Goal: Transaction & Acquisition: Purchase product/service

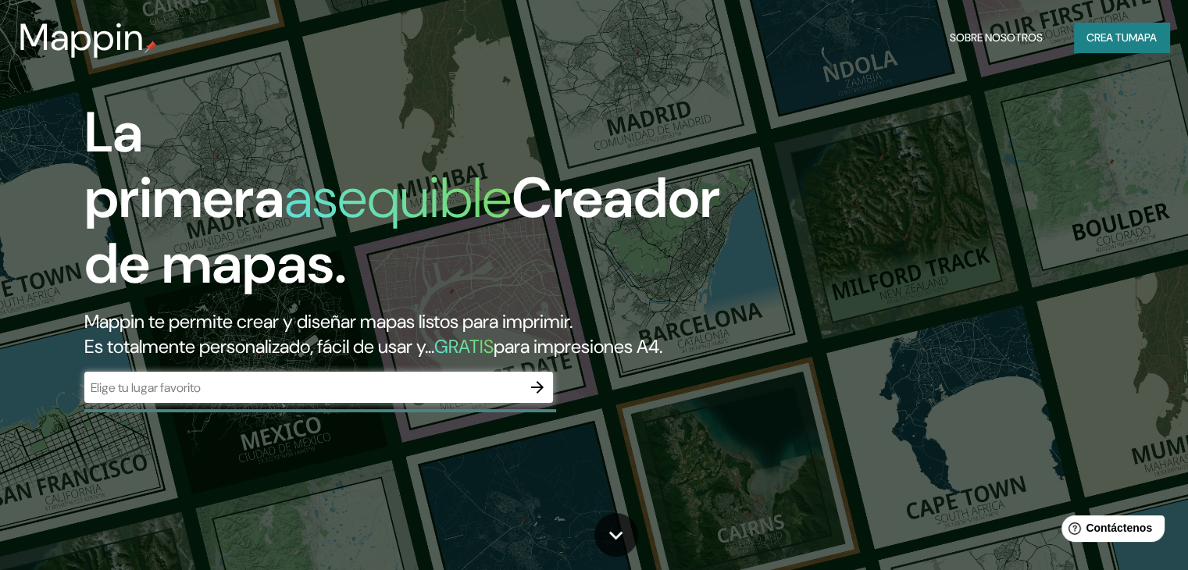
click at [180, 397] on input "text" at bounding box center [303, 388] width 438 height 18
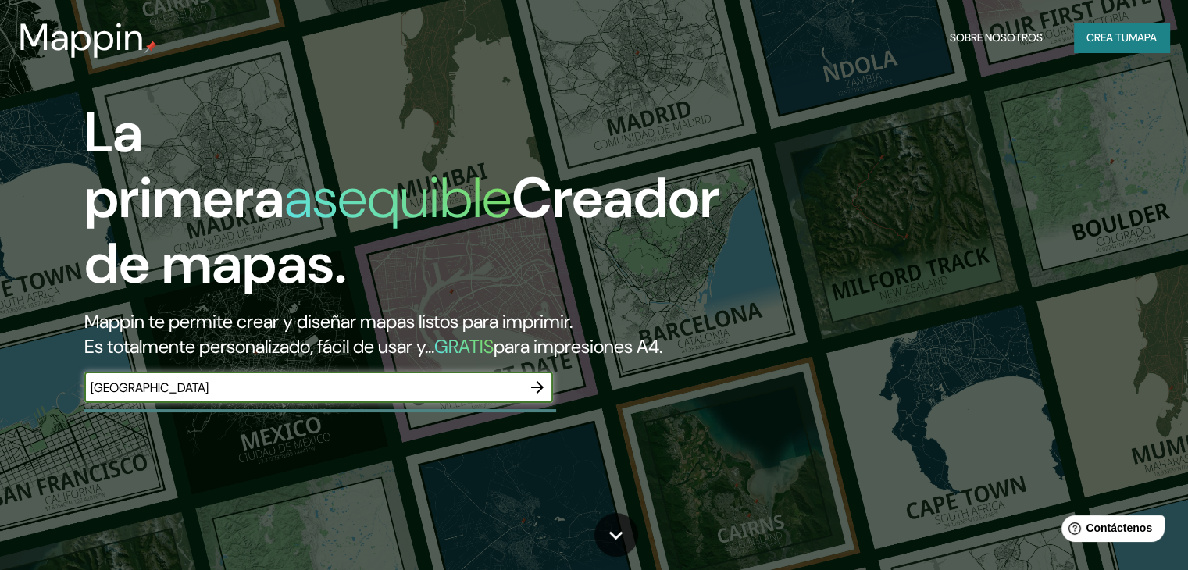
type input "[GEOGRAPHIC_DATA]"
click at [536, 397] on icon "button" at bounding box center [537, 387] width 19 height 19
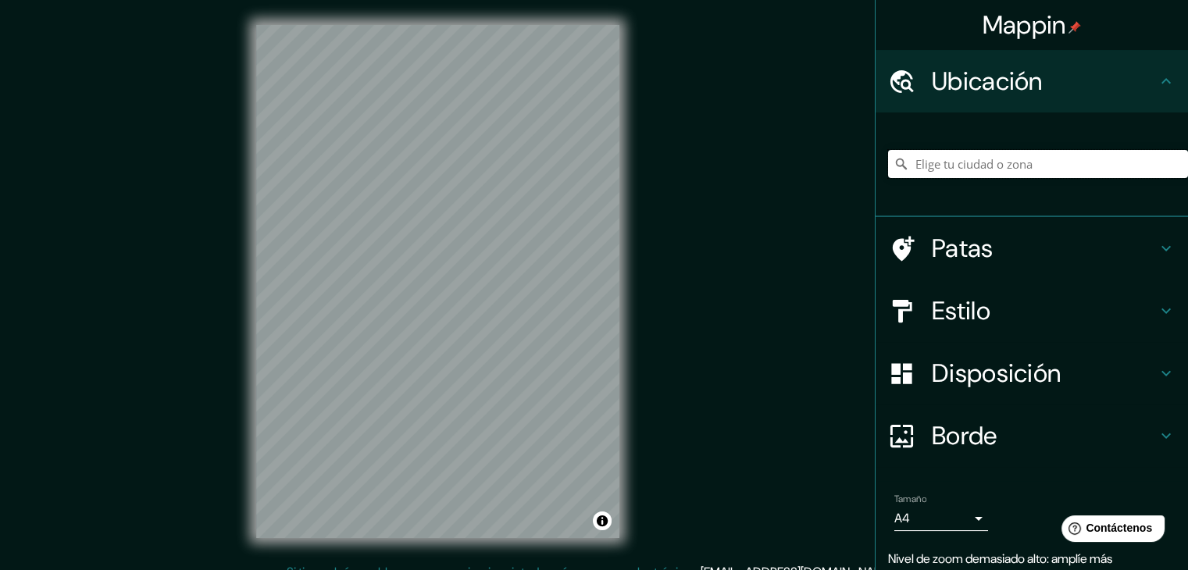
click at [988, 166] on input "Elige tu ciudad o zona" at bounding box center [1038, 164] width 300 height 28
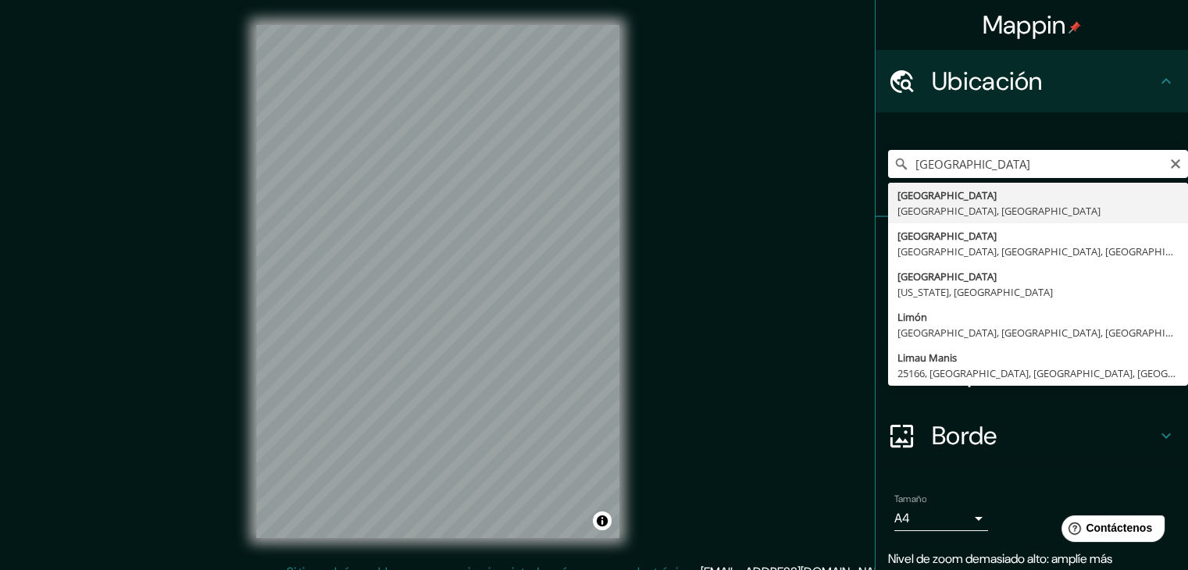
type input "[GEOGRAPHIC_DATA], [GEOGRAPHIC_DATA], [GEOGRAPHIC_DATA]"
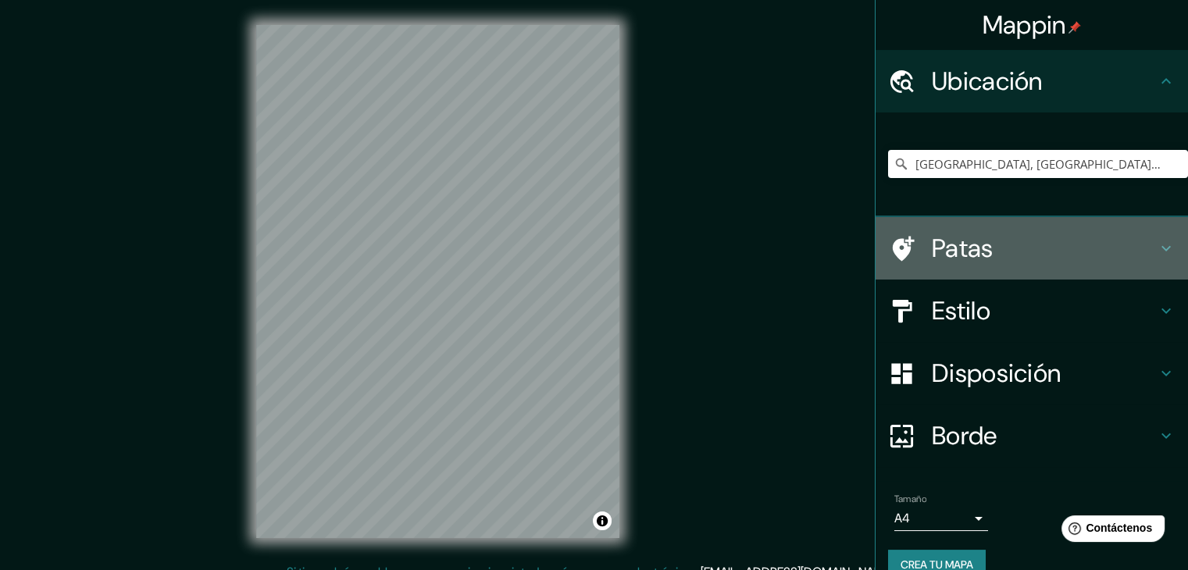
click at [1033, 235] on h4 "Patas" at bounding box center [1044, 248] width 225 height 31
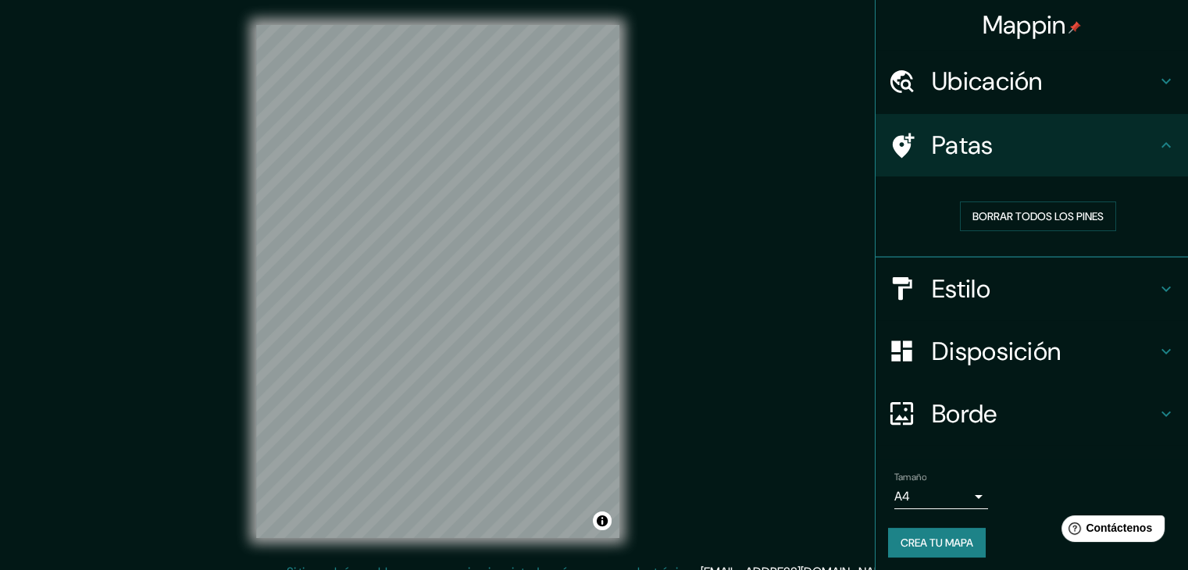
click at [1052, 280] on h4 "Estilo" at bounding box center [1044, 288] width 225 height 31
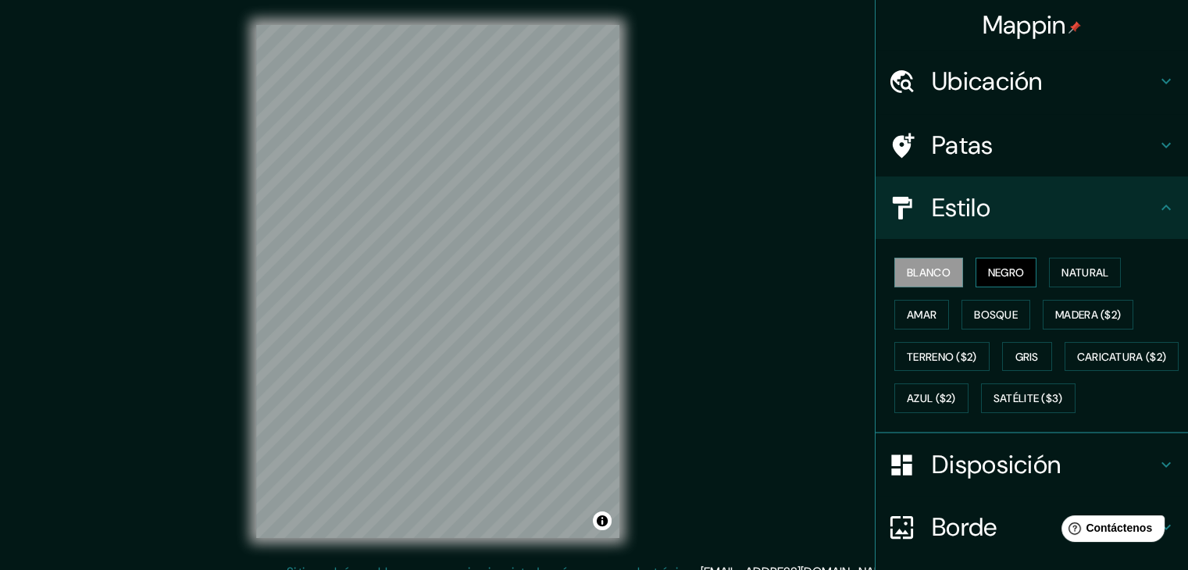
click at [994, 277] on font "Negro" at bounding box center [1006, 273] width 37 height 14
click at [1062, 273] on font "Natural" at bounding box center [1085, 273] width 47 height 14
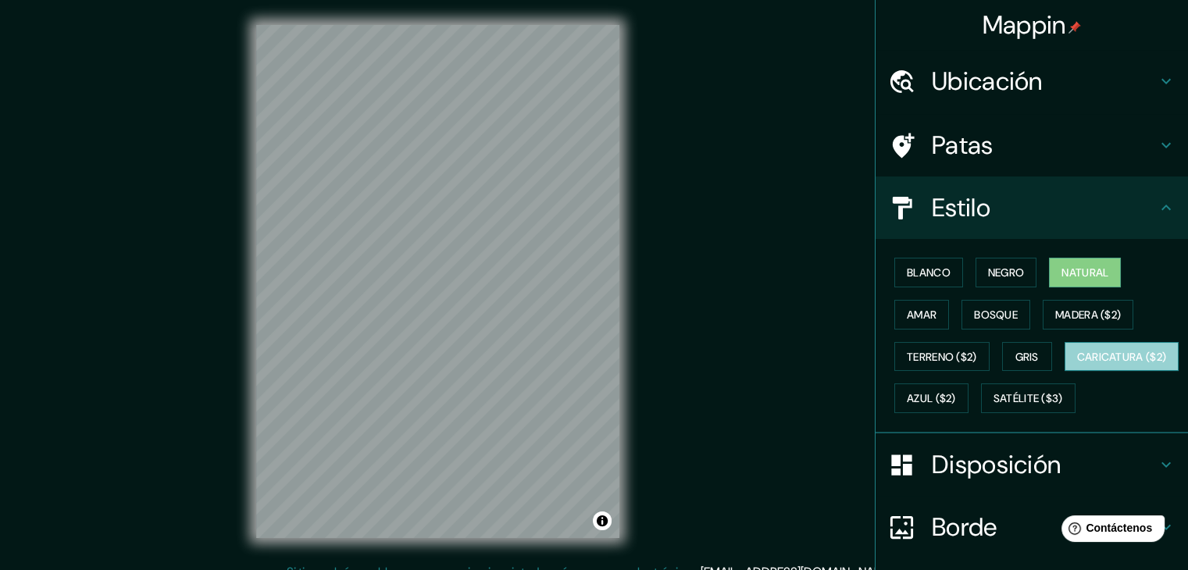
click at [1077, 364] on font "Caricatura ($2)" at bounding box center [1122, 357] width 90 height 14
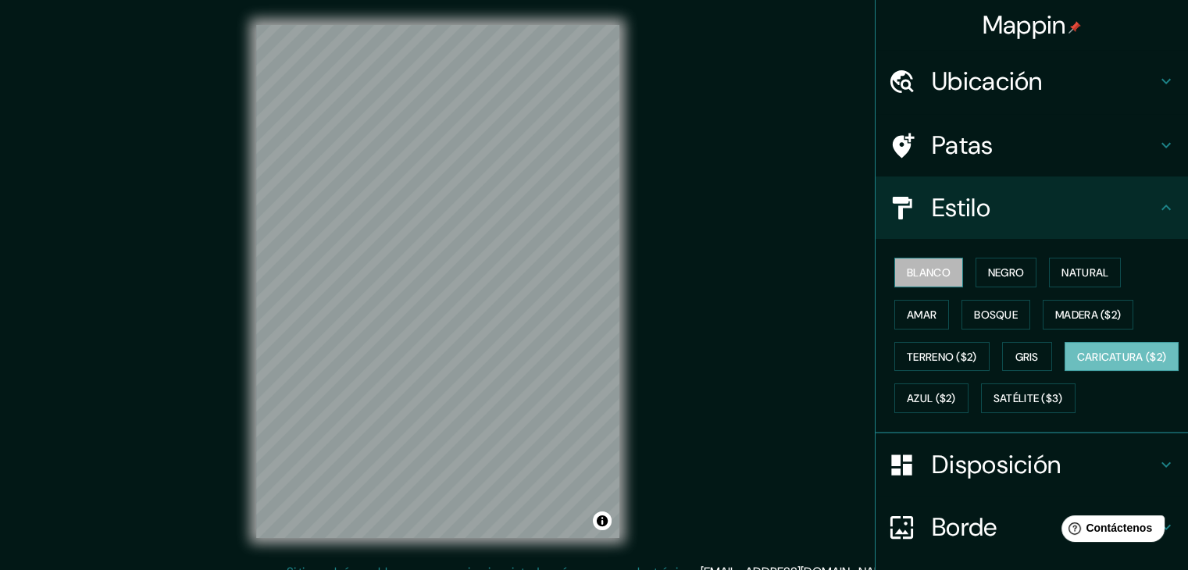
click at [907, 268] on font "Blanco" at bounding box center [929, 273] width 44 height 14
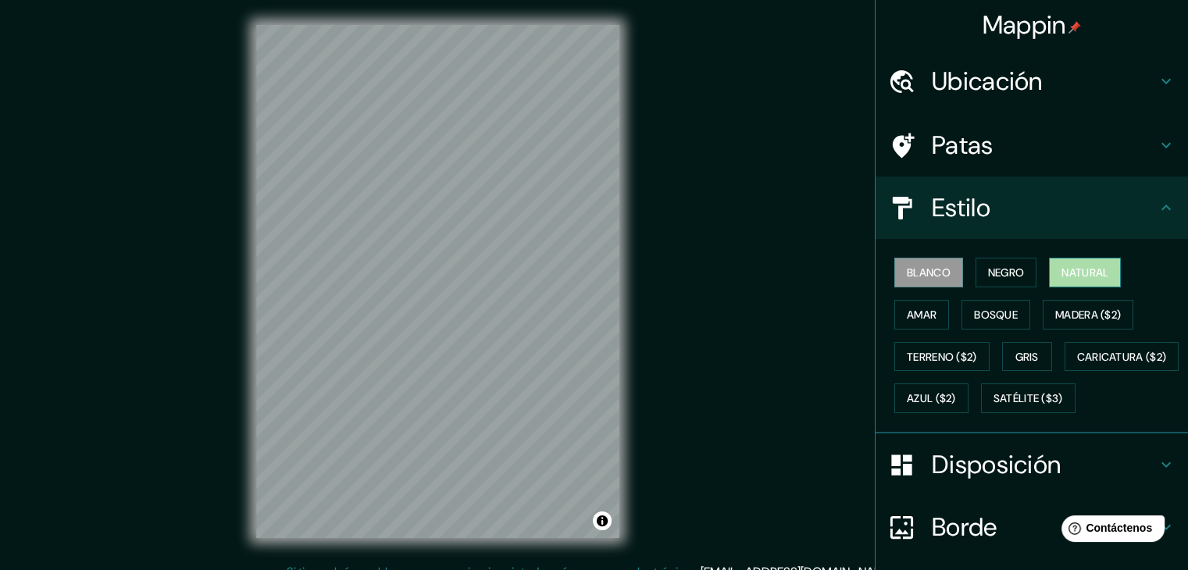
click at [1062, 266] on font "Natural" at bounding box center [1085, 273] width 47 height 14
click at [1062, 268] on font "Natural" at bounding box center [1085, 273] width 47 height 14
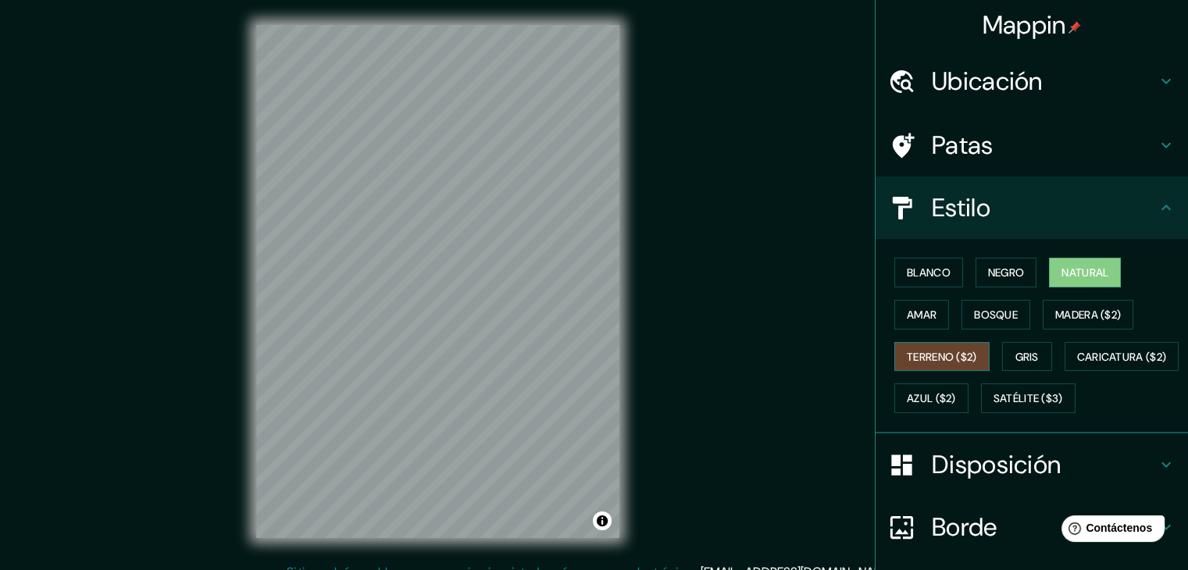
click at [942, 354] on font "Terreno ($2)" at bounding box center [942, 357] width 70 height 14
click at [1016, 347] on font "Gris" at bounding box center [1027, 357] width 23 height 20
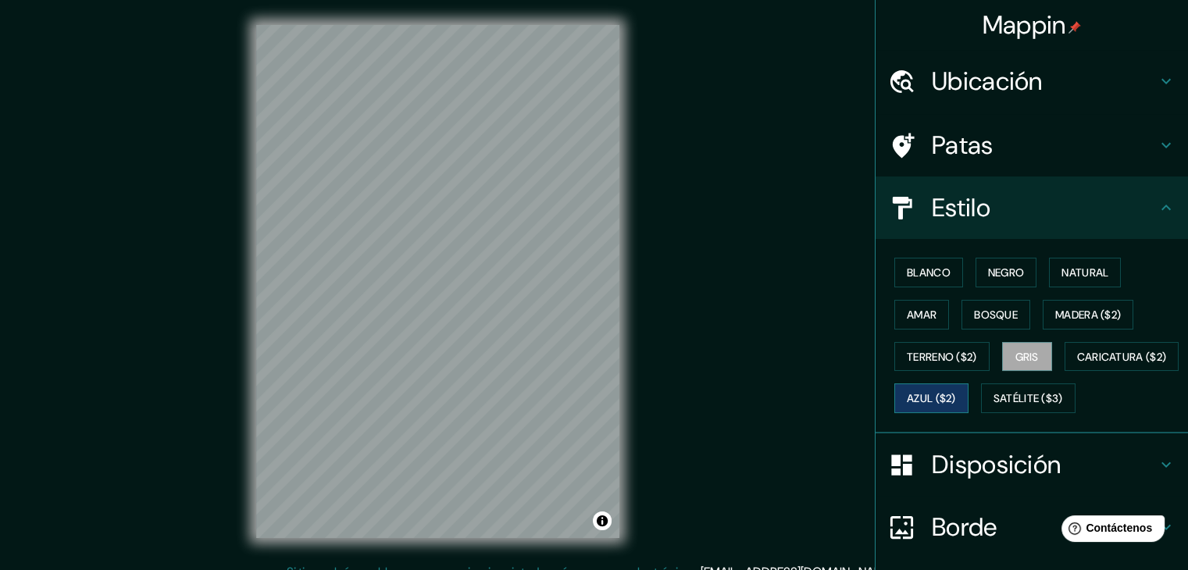
click at [956, 404] on font "Azul ($2)" at bounding box center [931, 398] width 49 height 20
click at [994, 406] on font "Satélite ($3)" at bounding box center [1029, 399] width 70 height 14
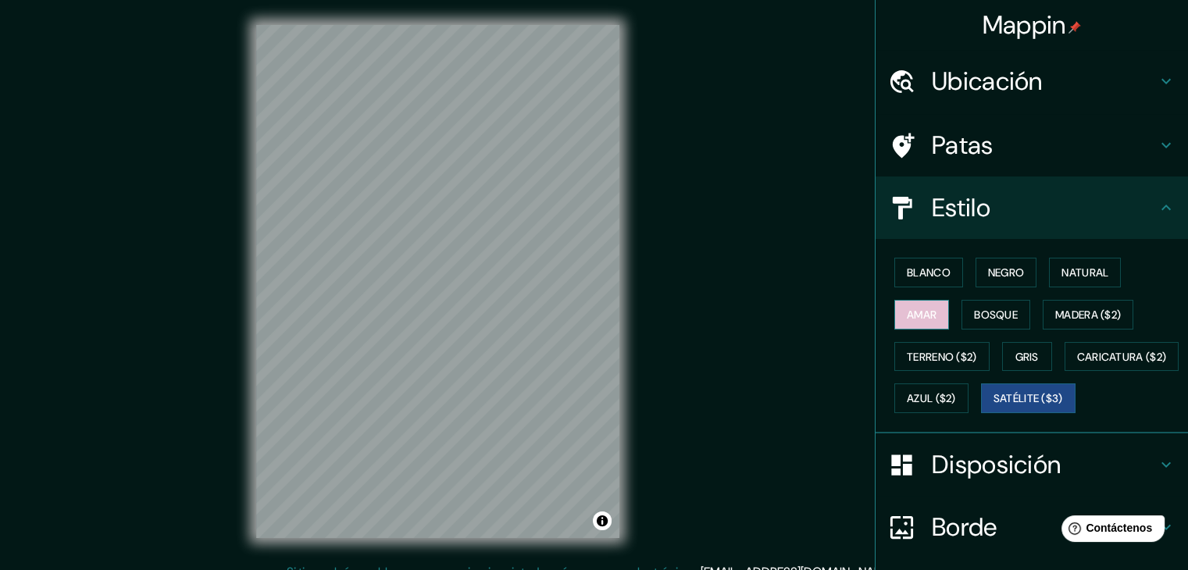
click at [915, 308] on font "Amar" at bounding box center [922, 315] width 30 height 14
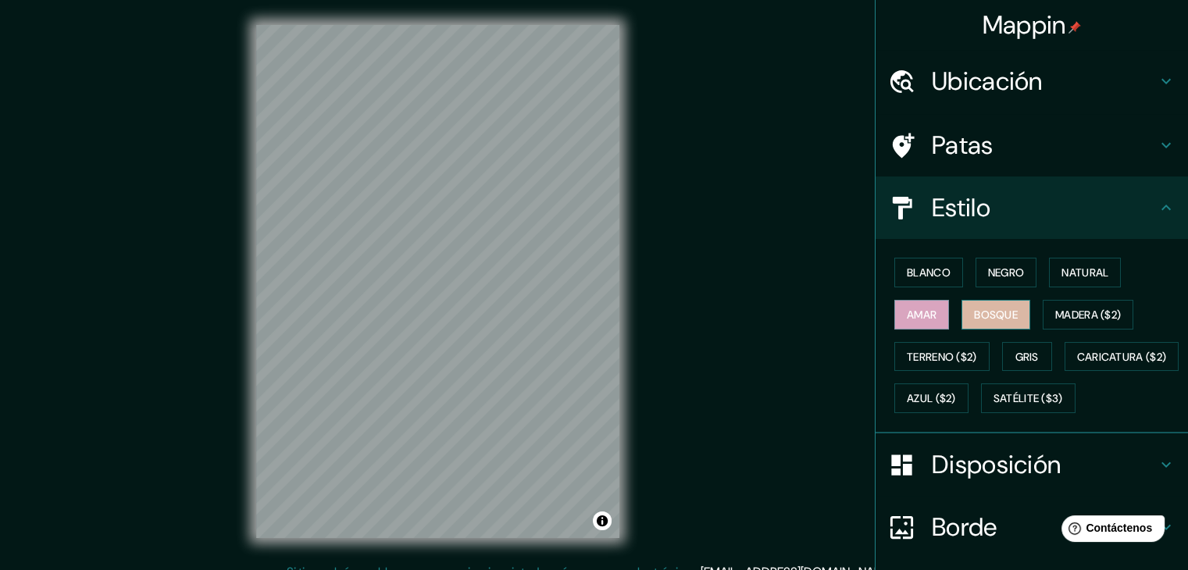
click at [984, 308] on font "Bosque" at bounding box center [996, 315] width 44 height 14
click at [1023, 352] on font "Gris" at bounding box center [1027, 357] width 23 height 14
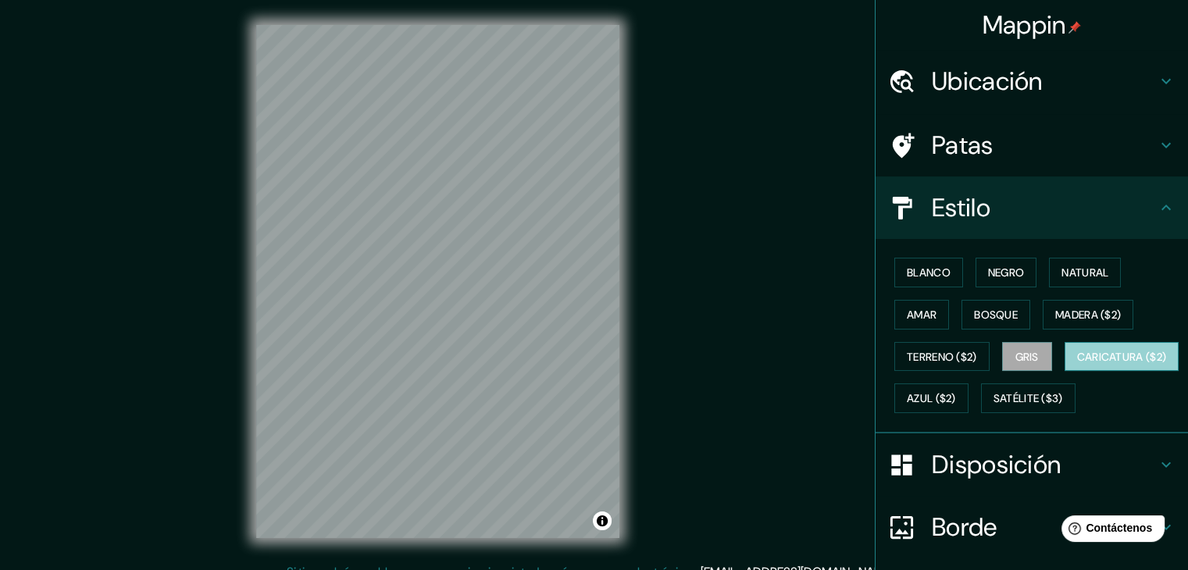
click at [1077, 364] on font "Caricatura ($2)" at bounding box center [1122, 357] width 90 height 14
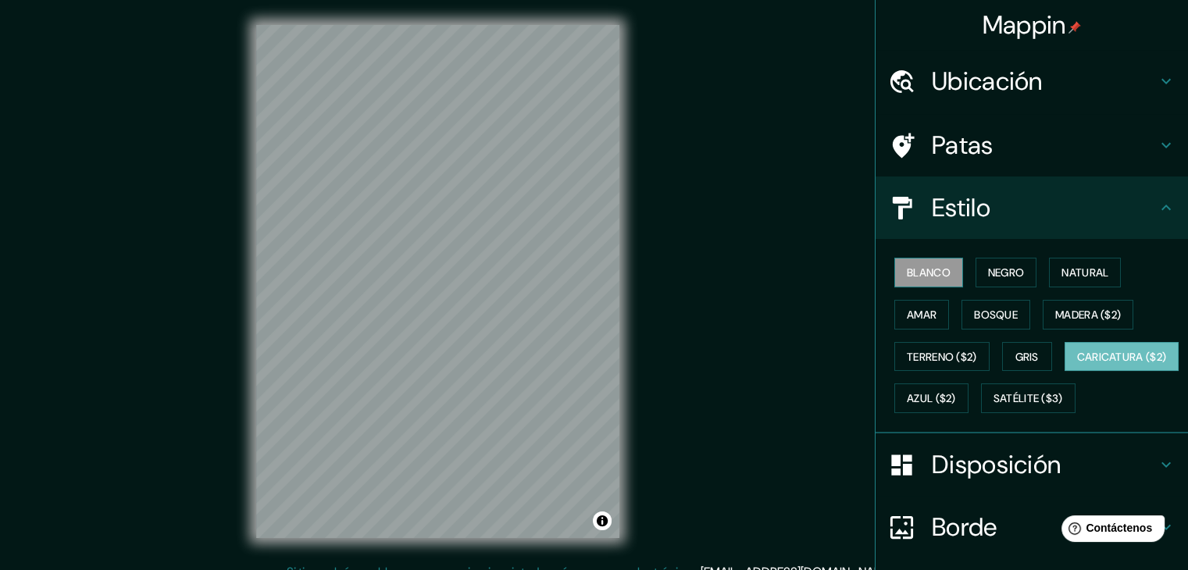
click at [907, 268] on font "Blanco" at bounding box center [929, 273] width 44 height 14
click at [988, 267] on font "Negro" at bounding box center [1006, 273] width 37 height 14
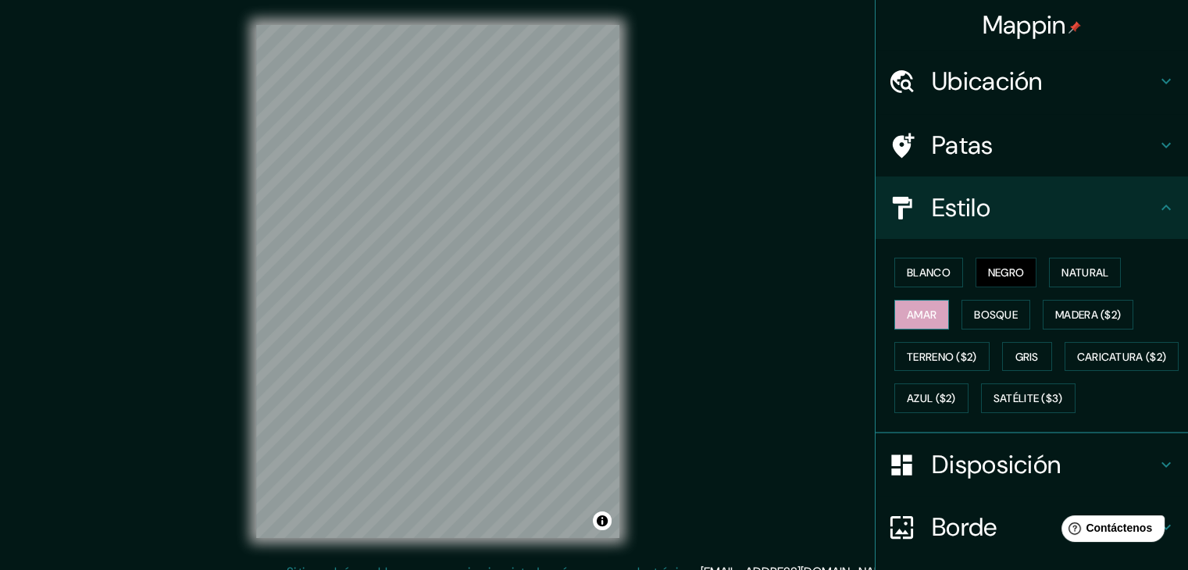
click at [907, 313] on font "Amar" at bounding box center [922, 315] width 30 height 14
click at [895, 270] on button "Blanco" at bounding box center [929, 273] width 69 height 30
click at [992, 205] on h4 "Estilo" at bounding box center [1044, 207] width 225 height 31
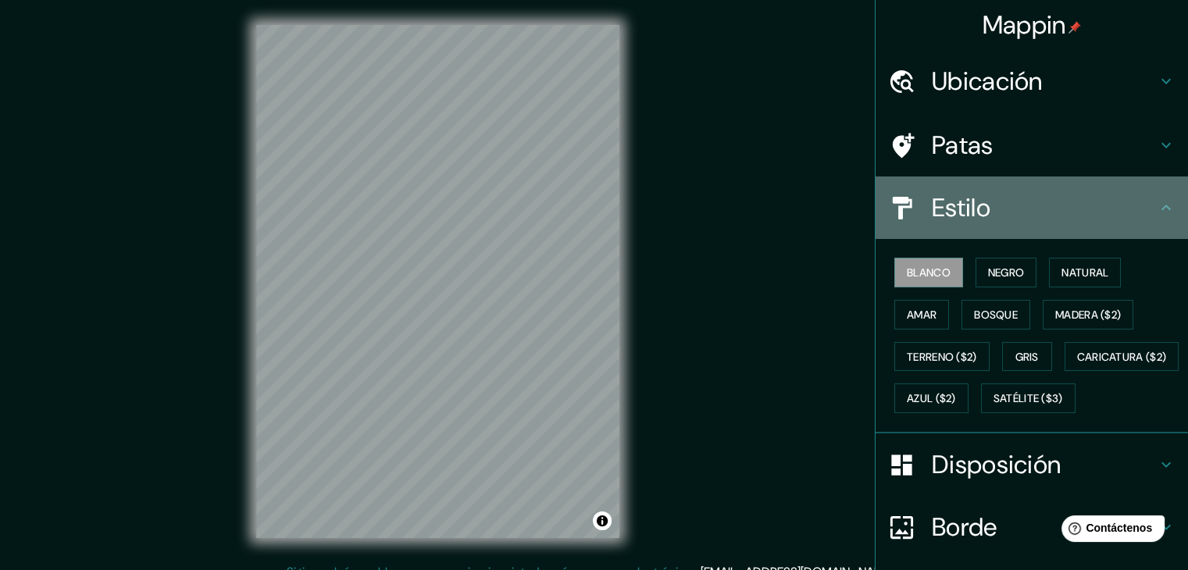
click at [1089, 215] on h4 "Estilo" at bounding box center [1044, 207] width 225 height 31
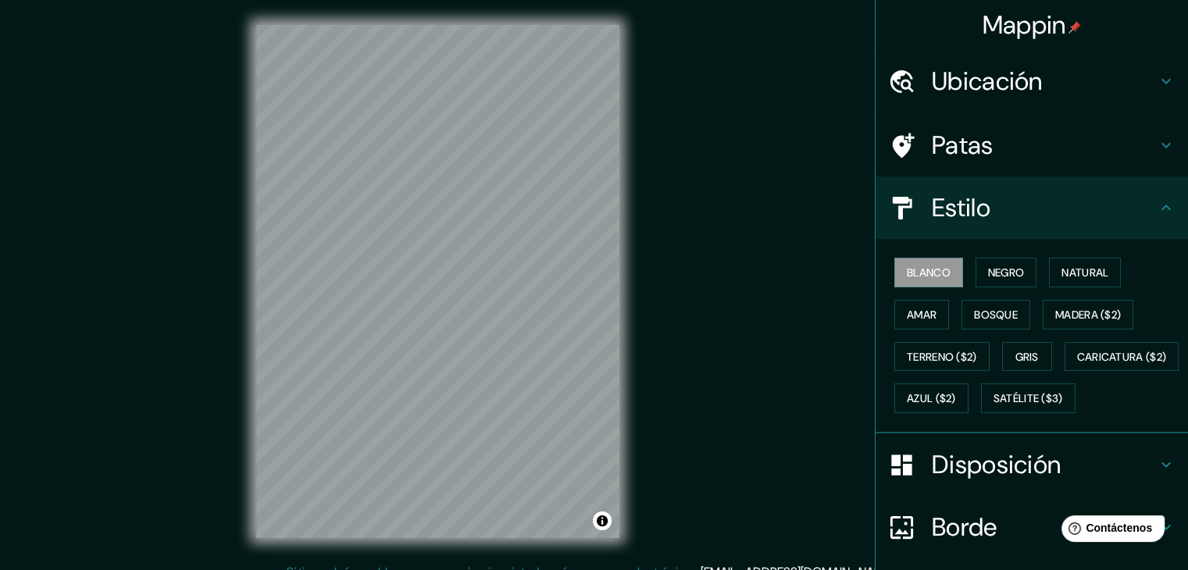
click at [1077, 165] on div "Patas" at bounding box center [1032, 145] width 313 height 63
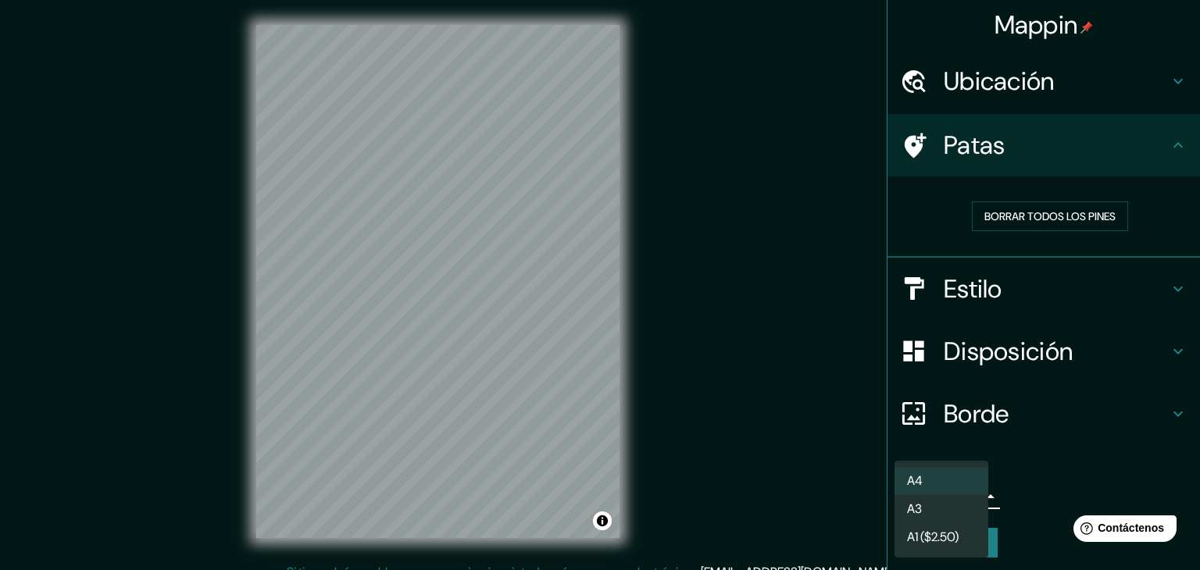
click at [950, 490] on body "Mappin Ubicación [GEOGRAPHIC_DATA], [GEOGRAPHIC_DATA], [GEOGRAPHIC_DATA] Patas …" at bounding box center [600, 285] width 1200 height 570
click at [966, 519] on li "A3" at bounding box center [942, 510] width 94 height 29
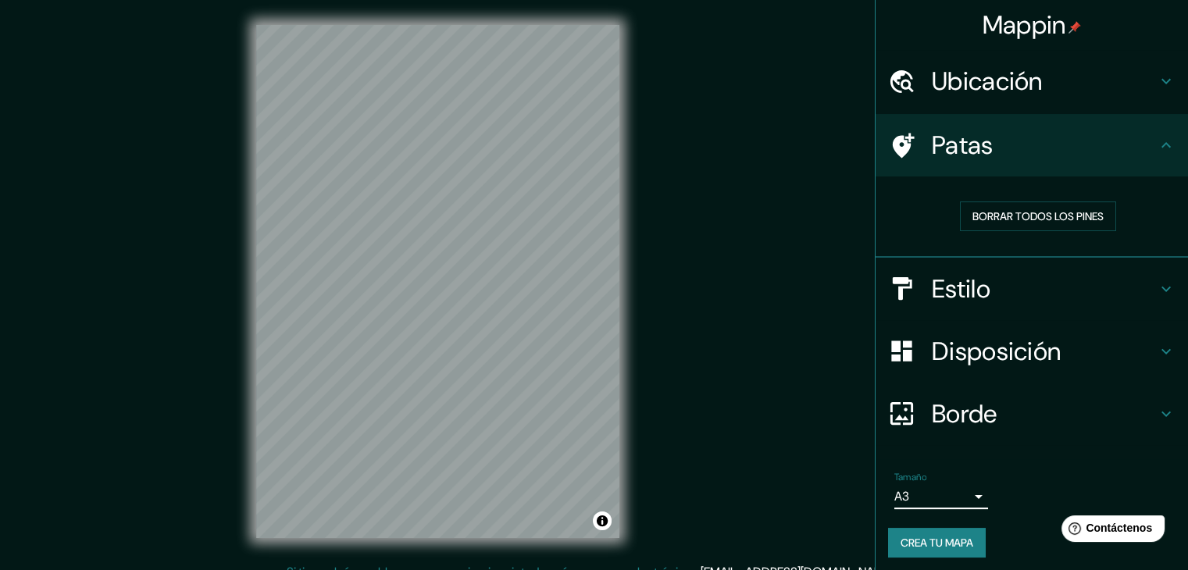
click at [986, 420] on font "Borde" at bounding box center [965, 414] width 66 height 33
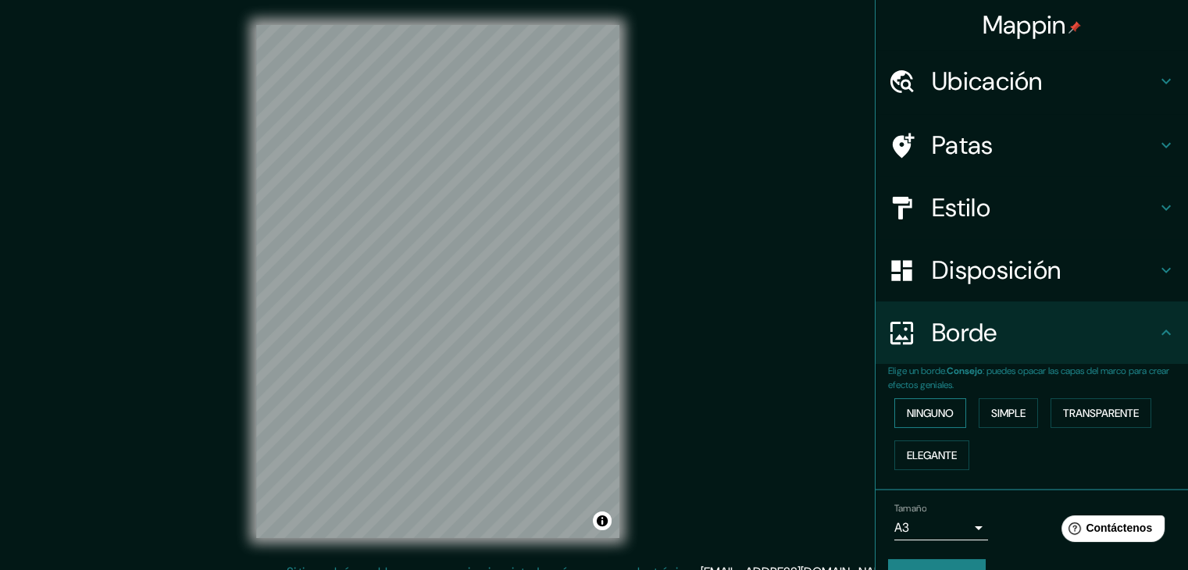
click at [923, 413] on font "Ninguno" at bounding box center [930, 413] width 47 height 14
click at [941, 266] on font "Disposición" at bounding box center [996, 270] width 129 height 33
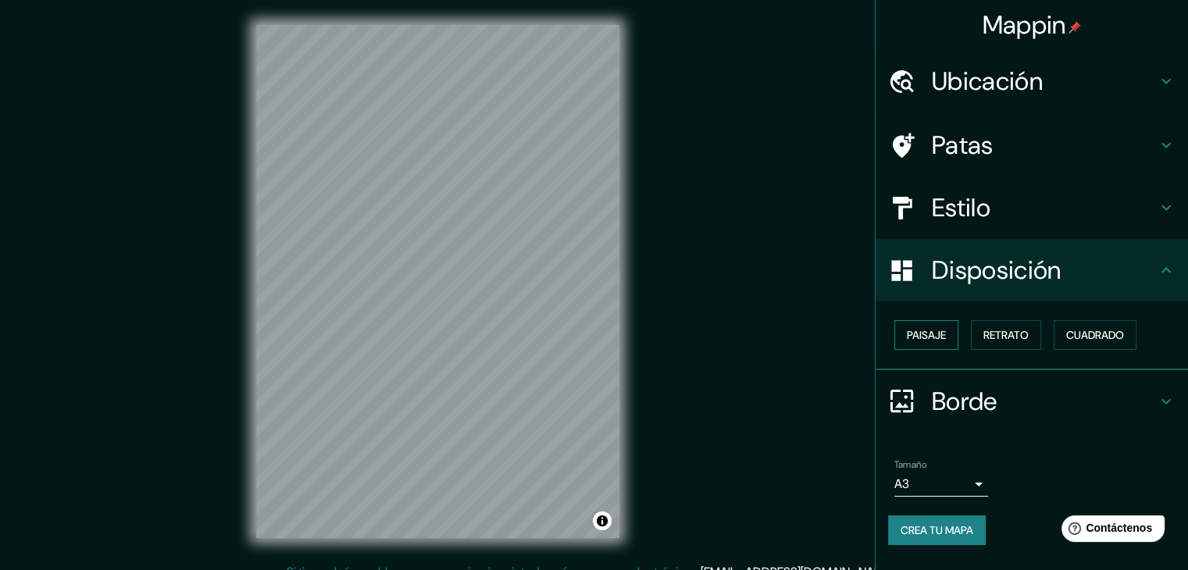
click at [941, 340] on font "Paisaje" at bounding box center [926, 335] width 39 height 14
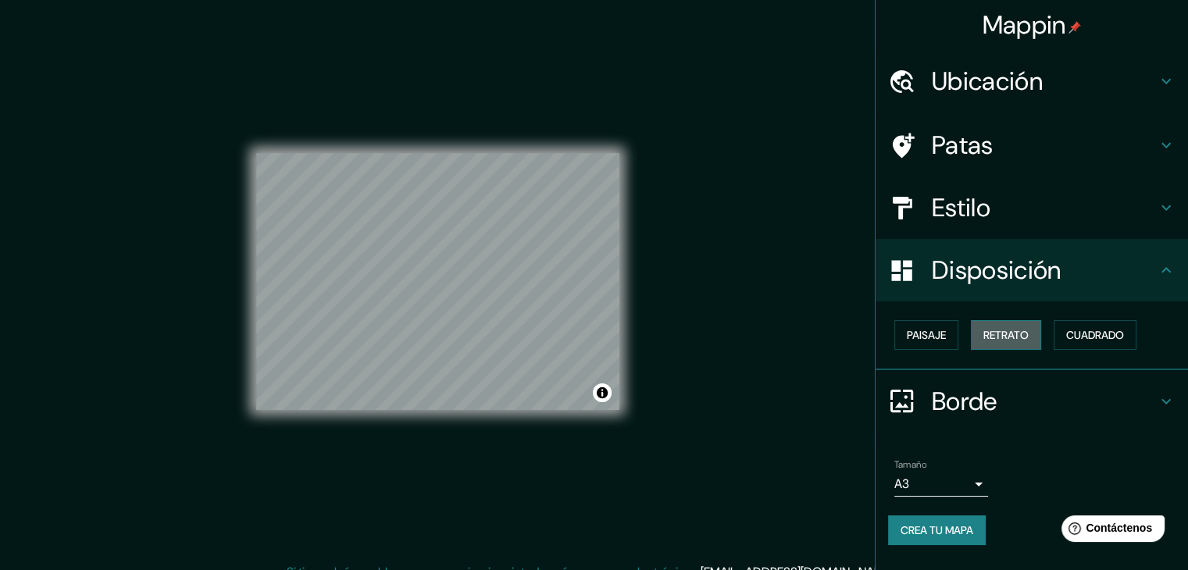
click at [1023, 336] on font "Retrato" at bounding box center [1006, 335] width 45 height 14
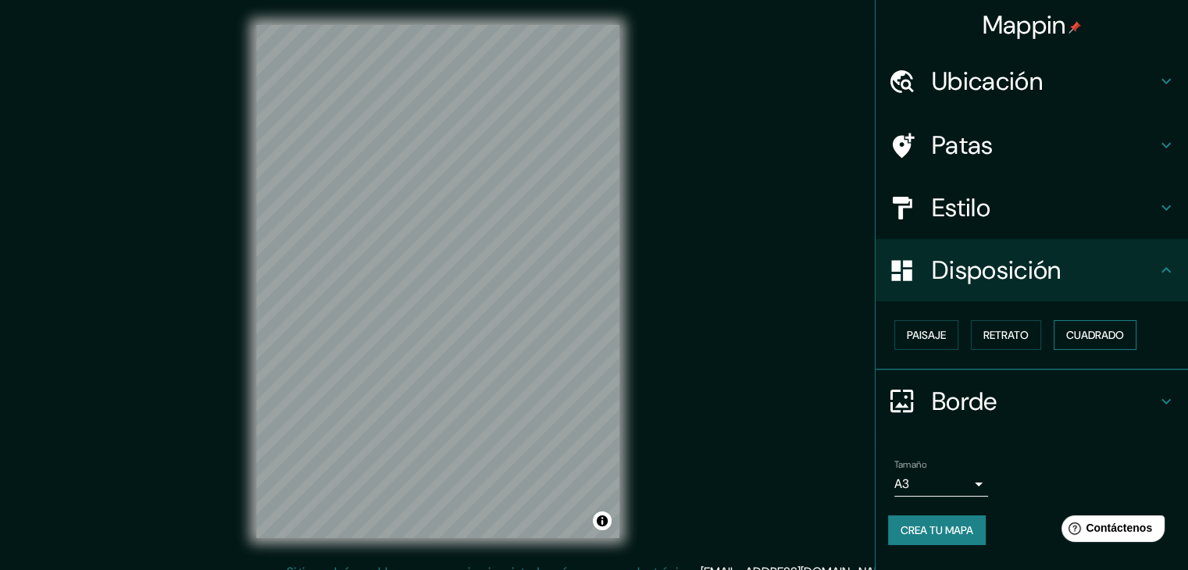
click at [1103, 335] on font "Cuadrado" at bounding box center [1095, 335] width 58 height 14
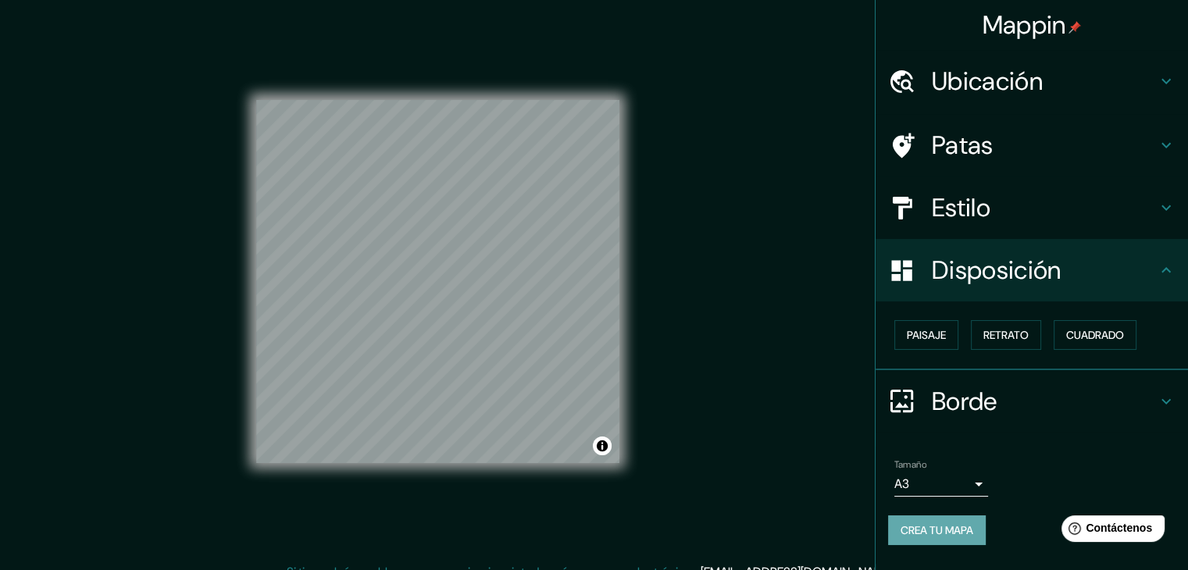
click at [949, 520] on font "Crea tu mapa" at bounding box center [937, 530] width 73 height 20
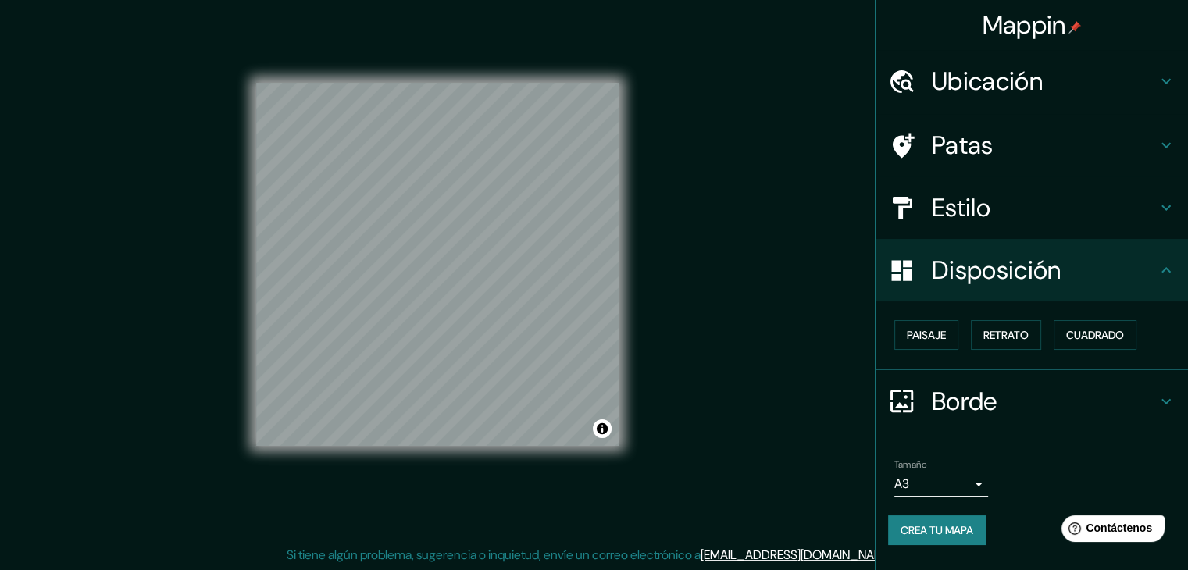
scroll to position [18, 0]
click at [955, 530] on font "Crea tu mapa" at bounding box center [937, 530] width 73 height 14
click at [984, 273] on font "Disposición" at bounding box center [996, 270] width 129 height 33
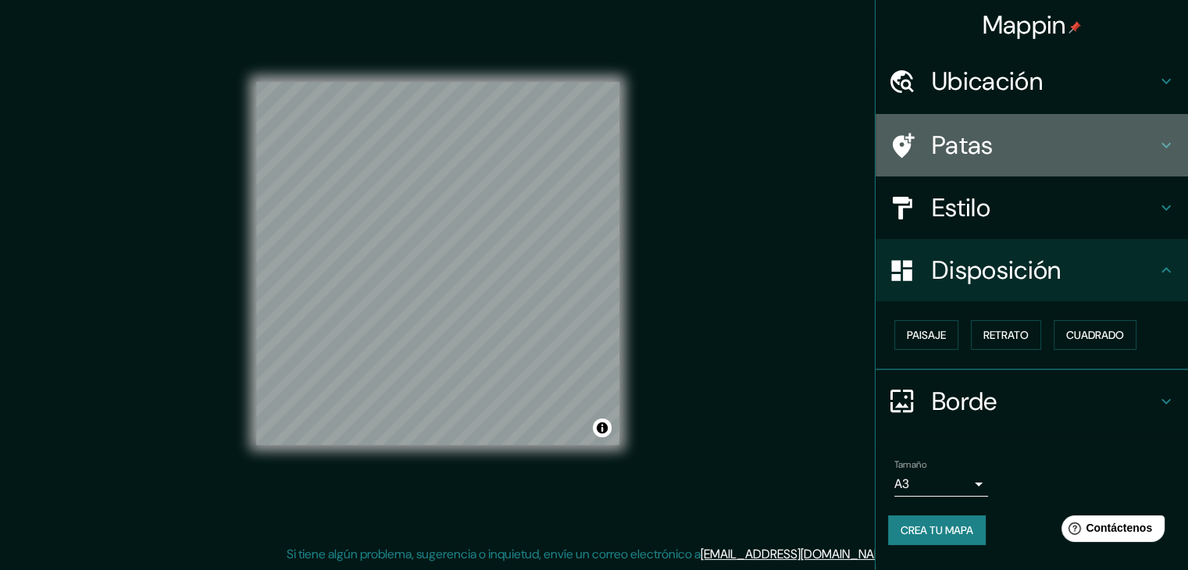
click at [978, 165] on div "Patas" at bounding box center [1032, 145] width 313 height 63
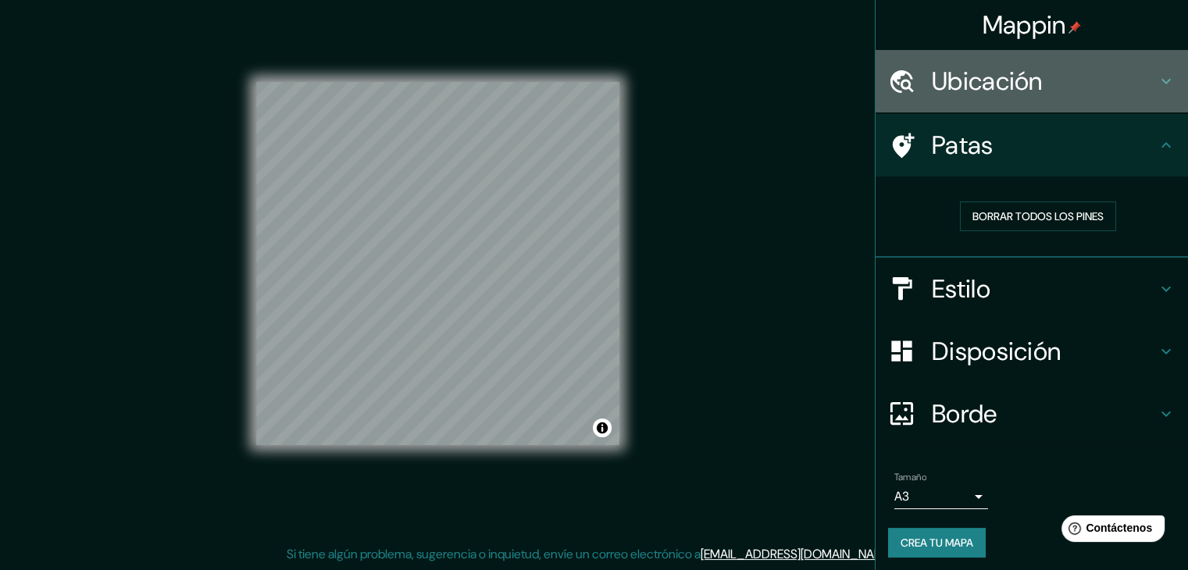
click at [977, 73] on font "Ubicación" at bounding box center [987, 81] width 111 height 33
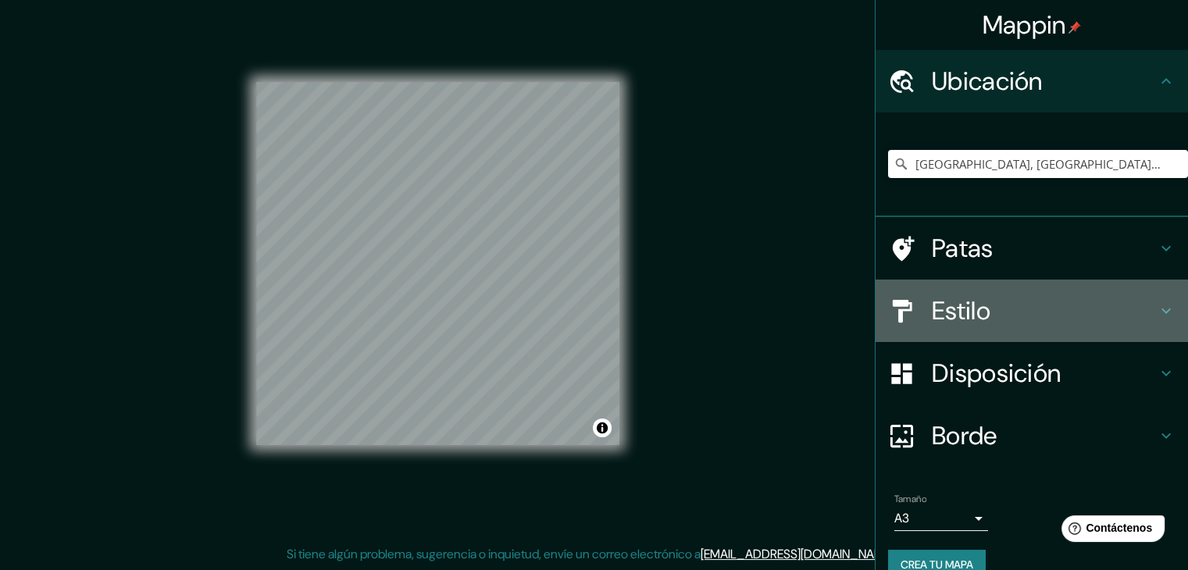
click at [977, 313] on font "Estilo" at bounding box center [961, 311] width 59 height 33
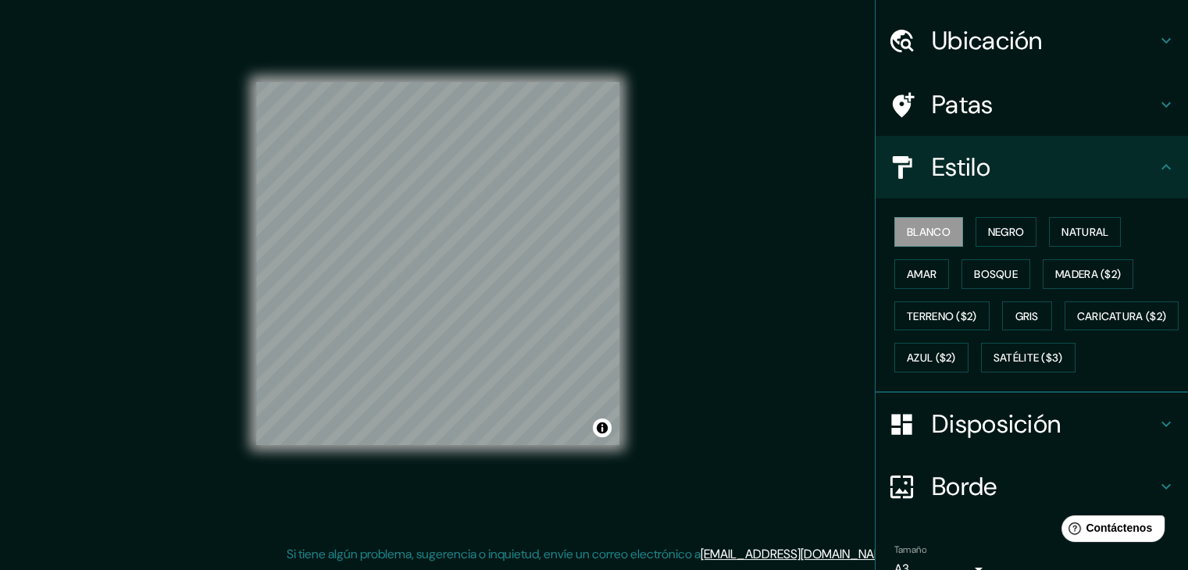
scroll to position [158, 0]
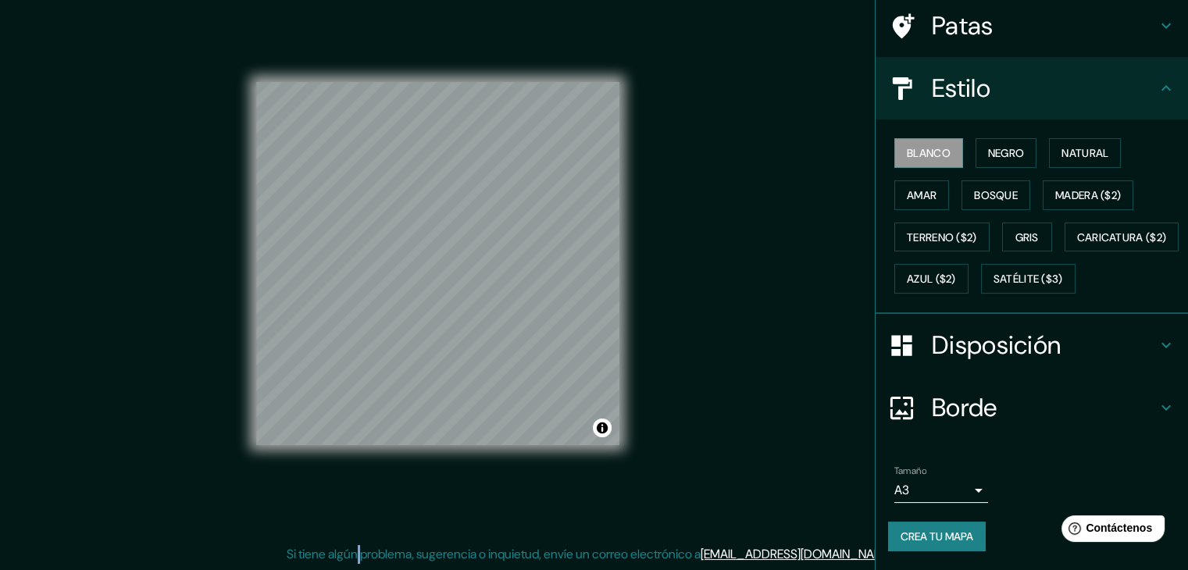
click at [391, 559] on font "Si tiene algún problema, sugerencia o inquietud, envíe un correo electrónico a" at bounding box center [494, 554] width 414 height 16
drag, startPoint x: 941, startPoint y: 532, endPoint x: 1023, endPoint y: 463, distance: 107.6
click at [1023, 463] on div "Tamaño A3 a4 Crea tu mapa" at bounding box center [1032, 511] width 288 height 105
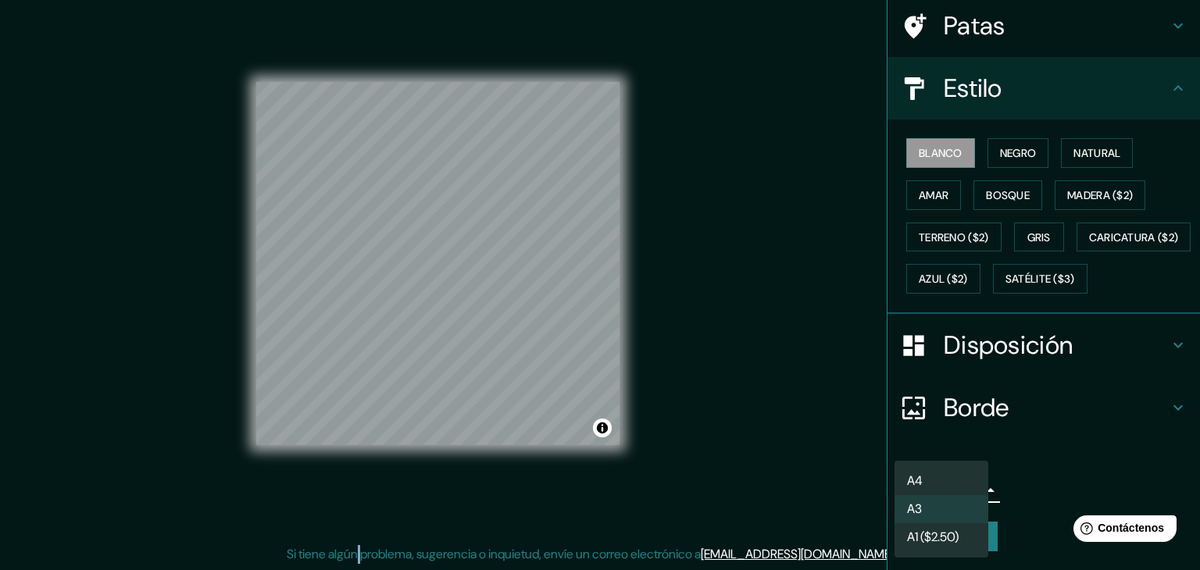
click at [936, 502] on body "Mappin Ubicación [GEOGRAPHIC_DATA], [GEOGRAPHIC_DATA], [GEOGRAPHIC_DATA] Patas …" at bounding box center [600, 267] width 1200 height 570
click at [948, 488] on li "A4" at bounding box center [942, 481] width 94 height 29
type input "single"
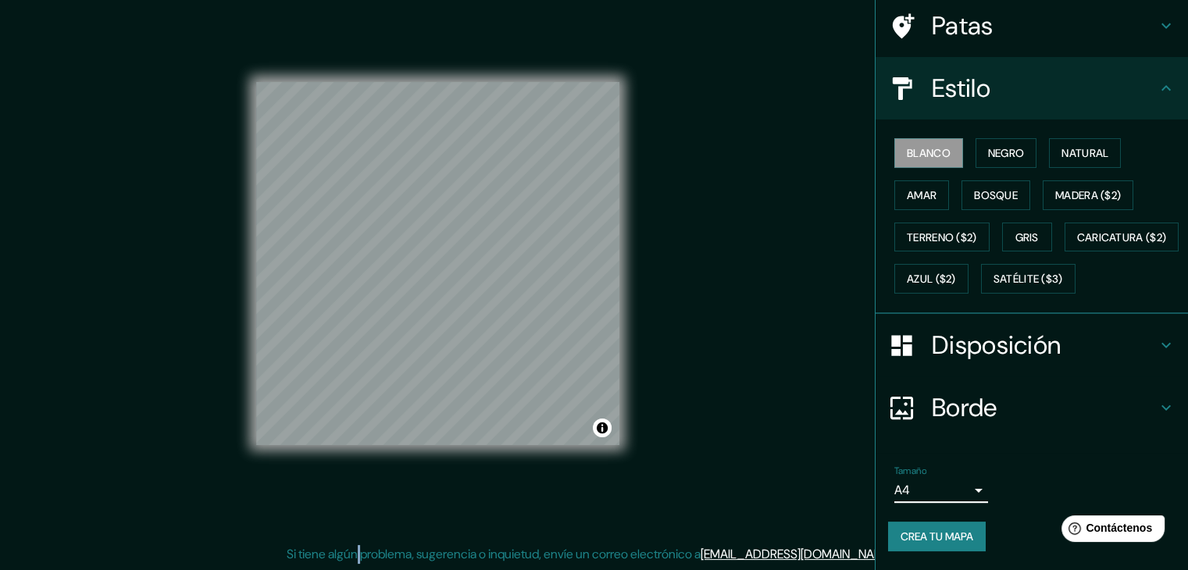
click at [931, 532] on font "Crea tu mapa" at bounding box center [937, 537] width 73 height 14
